Goal: Information Seeking & Learning: Learn about a topic

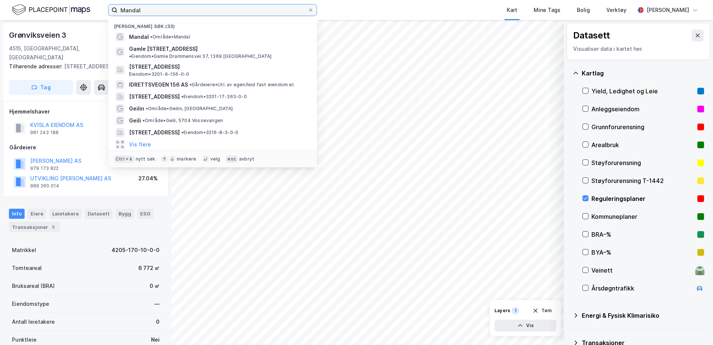
drag, startPoint x: 119, startPoint y: 6, endPoint x: 43, endPoint y: -1, distance: 76.4
click at [43, 0] on html "[PERSON_NAME] søk (33) Mandal • Område • [GEOGRAPHIC_DATA][STREET_ADDRESS] • Ei…" at bounding box center [356, 172] width 713 height 345
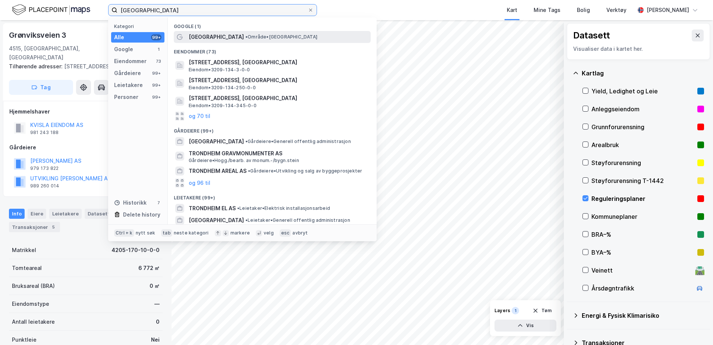
type input "[GEOGRAPHIC_DATA]"
click at [277, 35] on div "[GEOGRAPHIC_DATA] • Område • [GEOGRAPHIC_DATA]" at bounding box center [279, 36] width 181 height 9
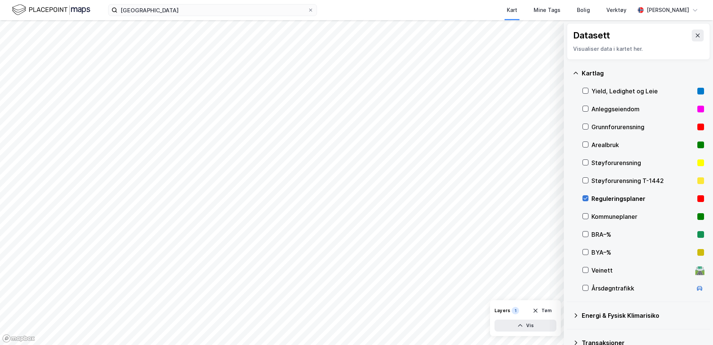
click at [588, 197] on icon at bounding box center [585, 197] width 5 height 5
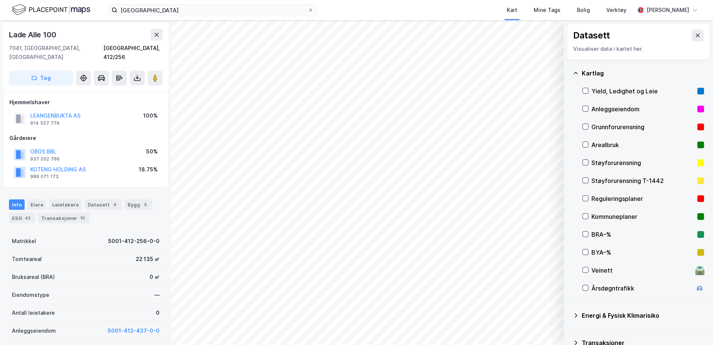
click at [589, 195] on div "Reguleringsplaner" at bounding box center [644, 199] width 122 height 18
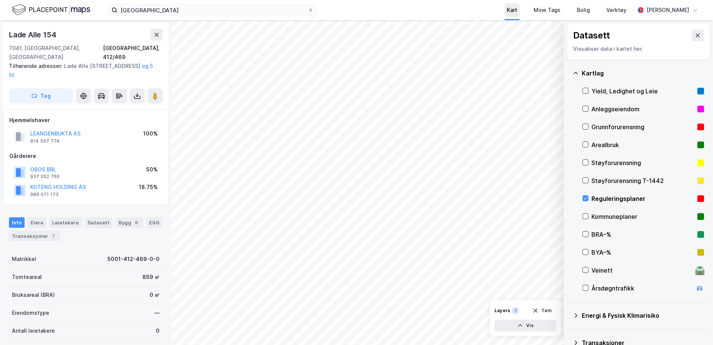
scroll to position [0, 0]
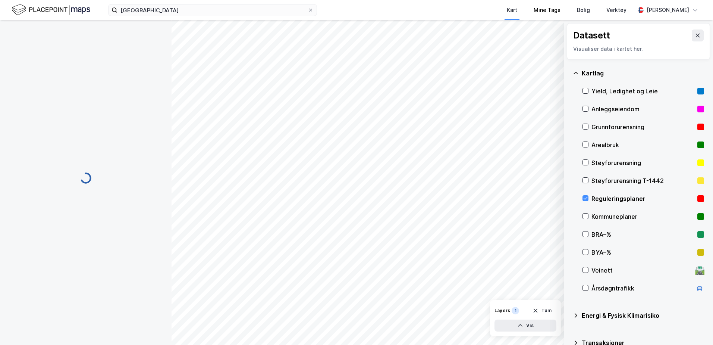
scroll to position [0, 0]
